Goal: Navigation & Orientation: Find specific page/section

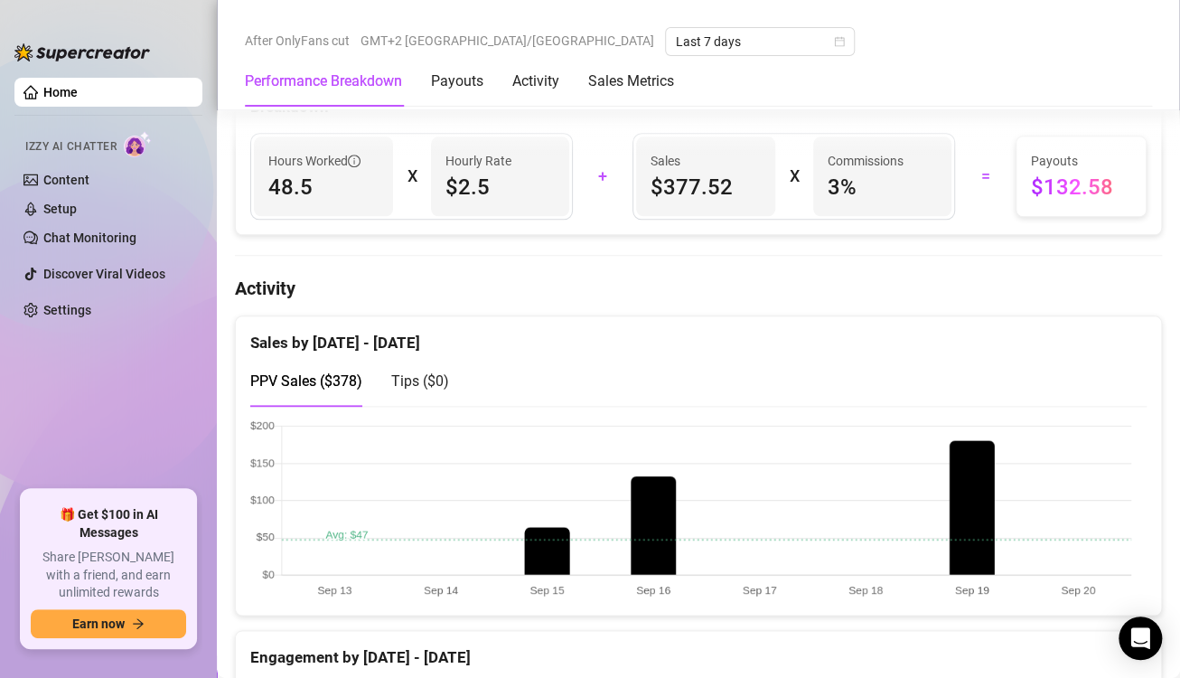
scroll to position [994, 0]
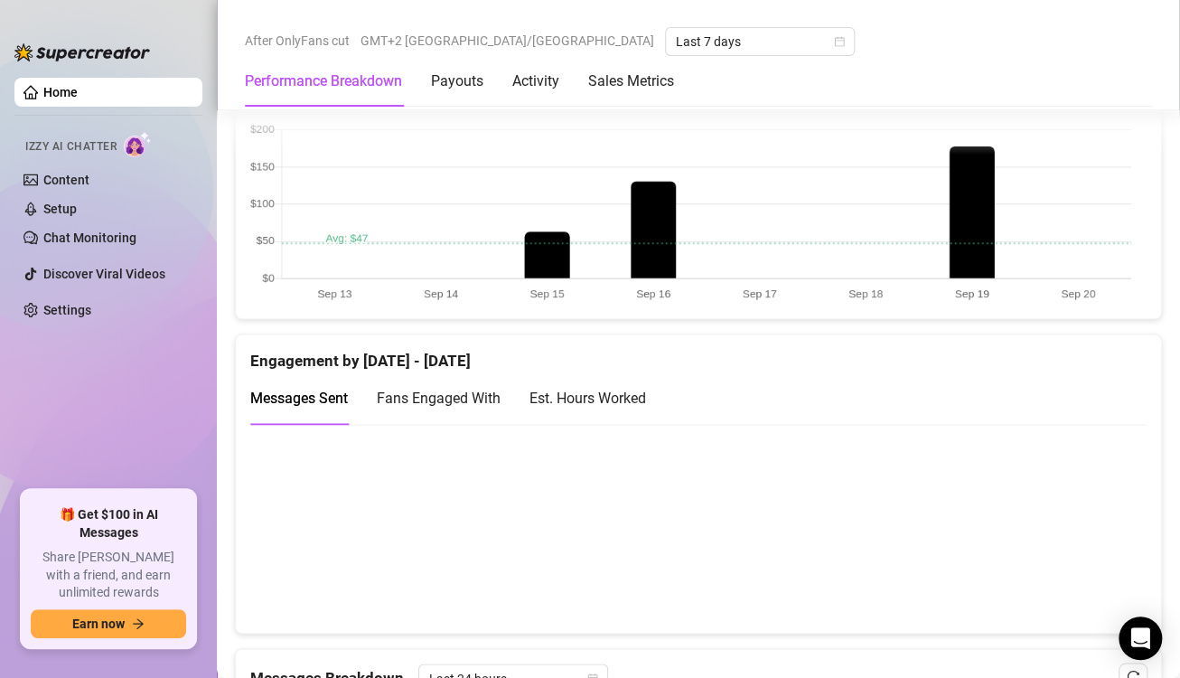
scroll to position [1085, 0]
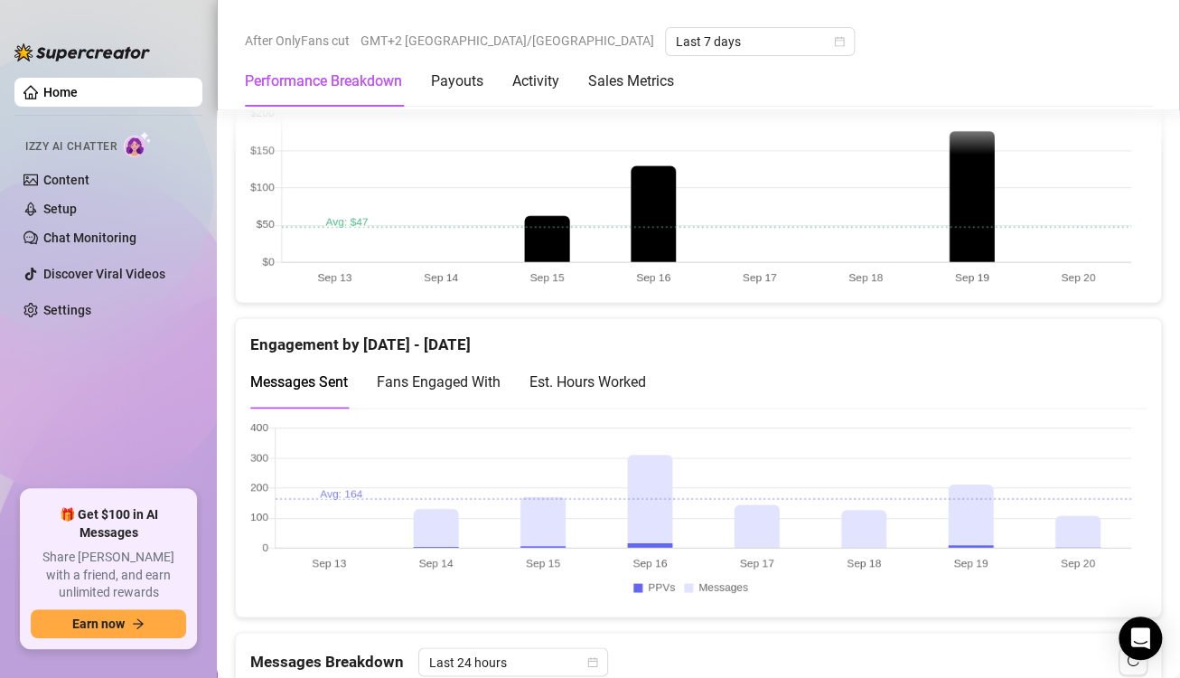
scroll to position [1085, 0]
